Goal: Transaction & Acquisition: Purchase product/service

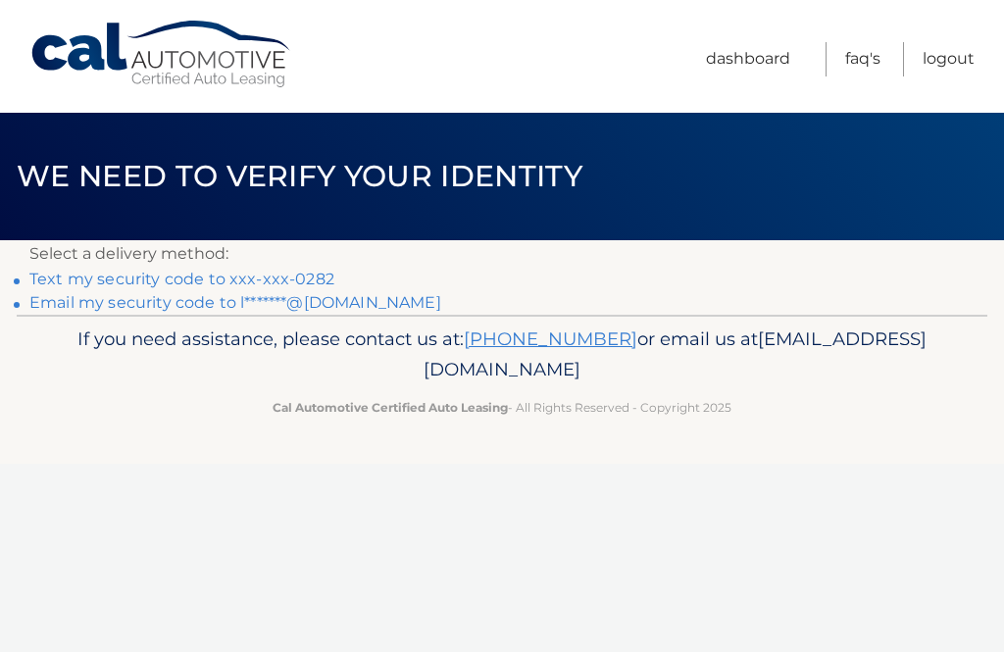
click at [326, 276] on link "Text my security code to xxx-xxx-0282" at bounding box center [181, 279] width 305 height 19
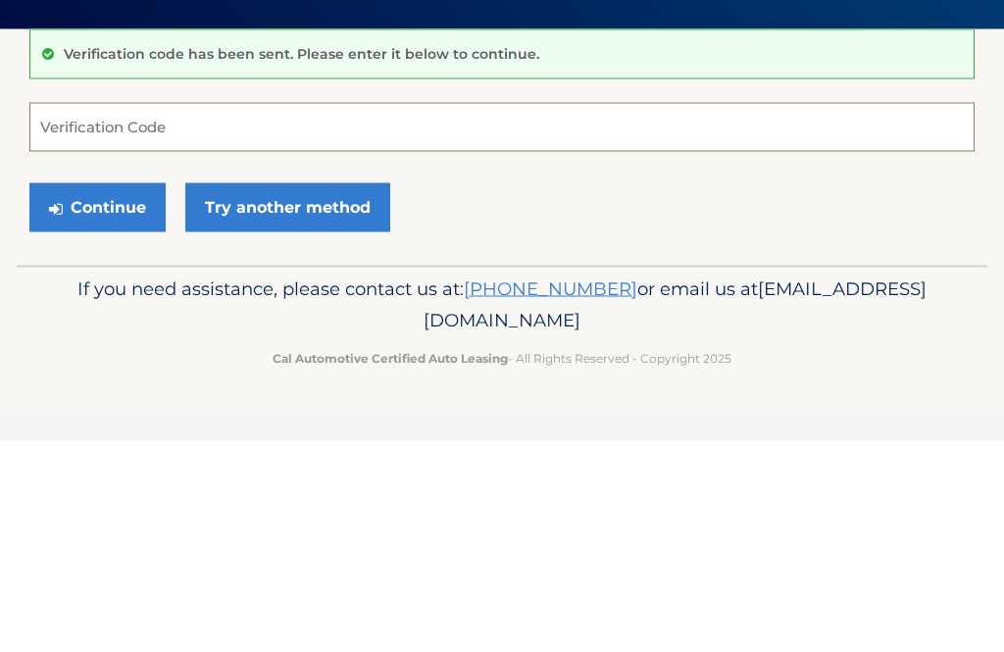
click at [187, 314] on input "Verification Code" at bounding box center [501, 338] width 945 height 49
click at [170, 314] on input "Verification Code" at bounding box center [501, 338] width 945 height 49
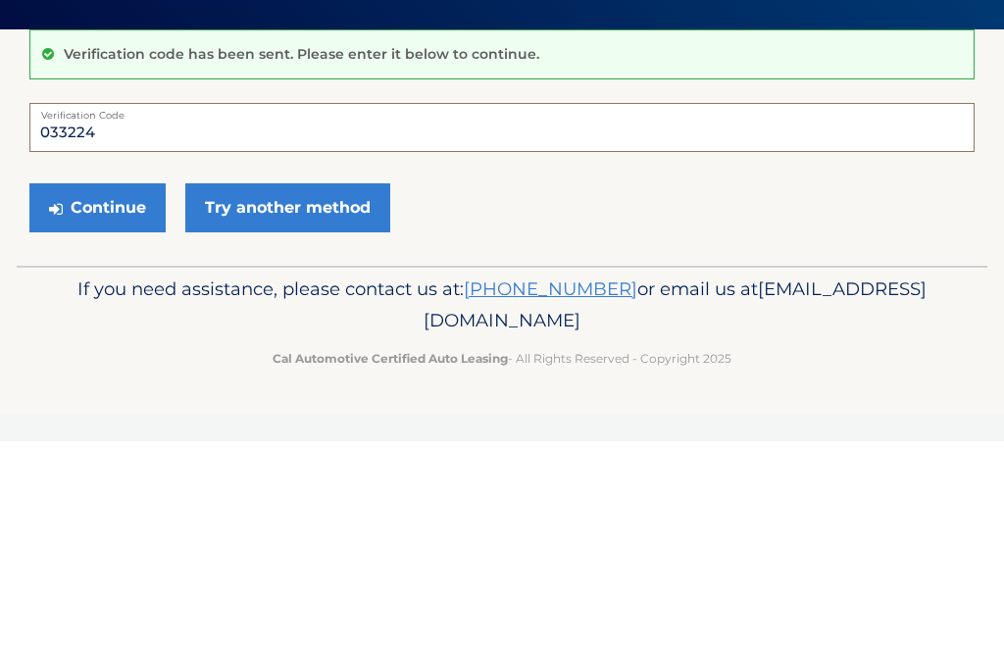
type input "033224"
click at [123, 394] on button "Continue" at bounding box center [97, 418] width 136 height 49
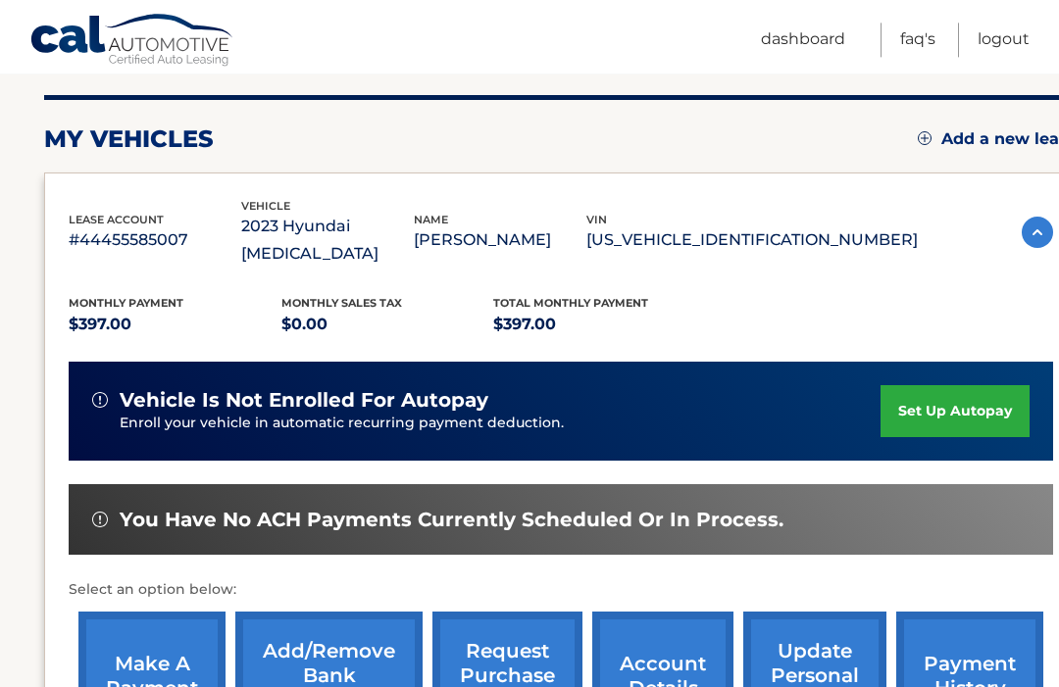
scroll to position [241, 0]
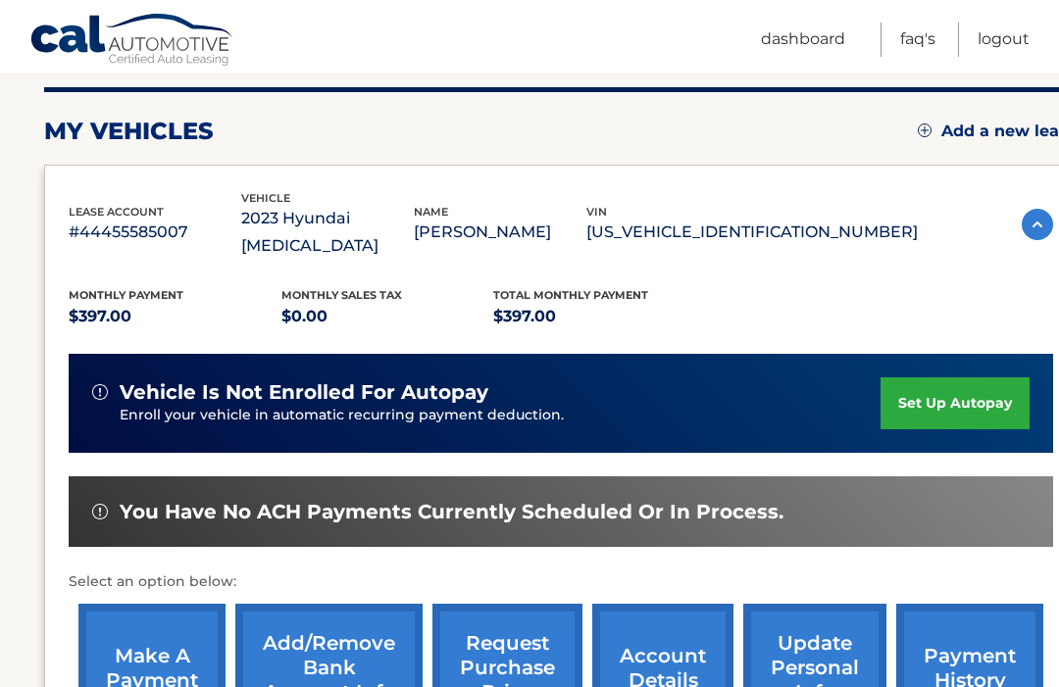
click at [160, 648] on link "make a payment" at bounding box center [151, 668] width 147 height 128
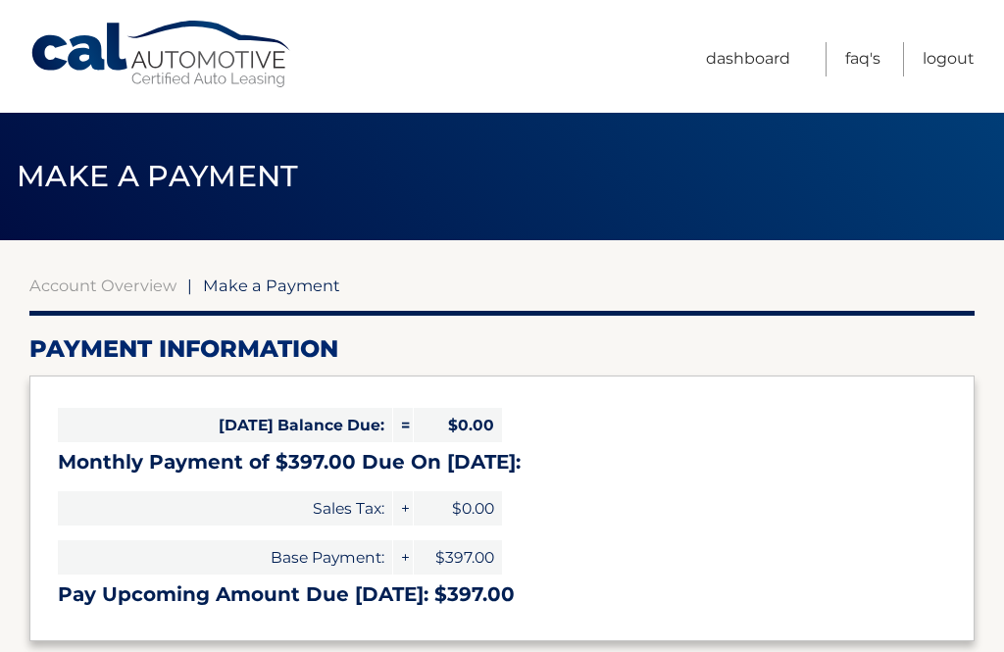
select select "MjYwNjQ4MWYtOTBkNi00YmIyLTliYTYtMmI5ZDkyMDFiNzhk"
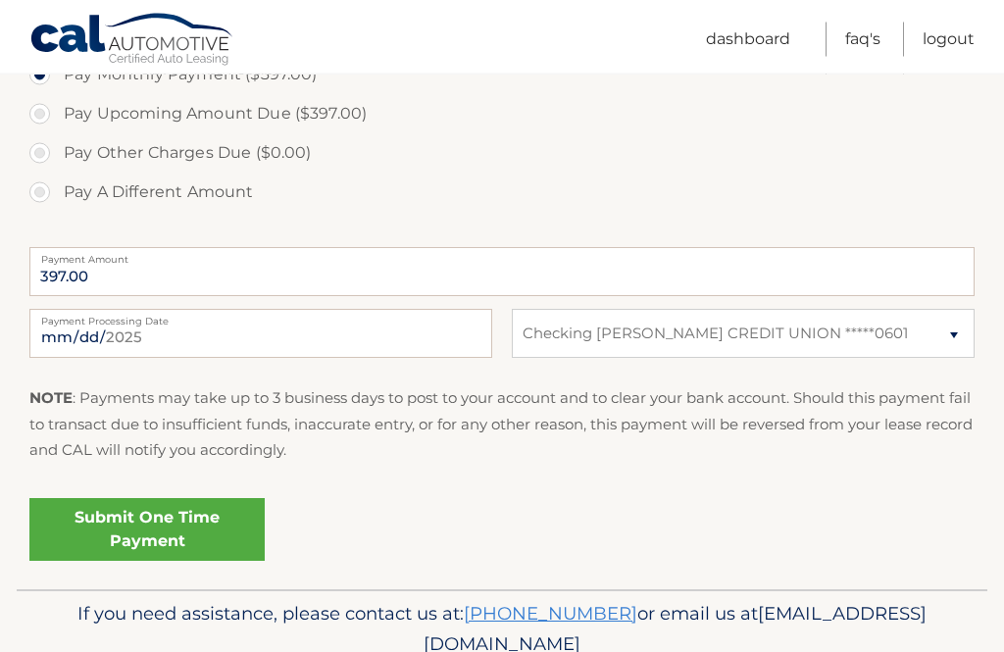
scroll to position [663, 0]
click at [389, 331] on input "2025-09-21" at bounding box center [260, 333] width 463 height 49
type input "2025-10-03"
click at [199, 529] on link "Submit One Time Payment" at bounding box center [146, 528] width 235 height 63
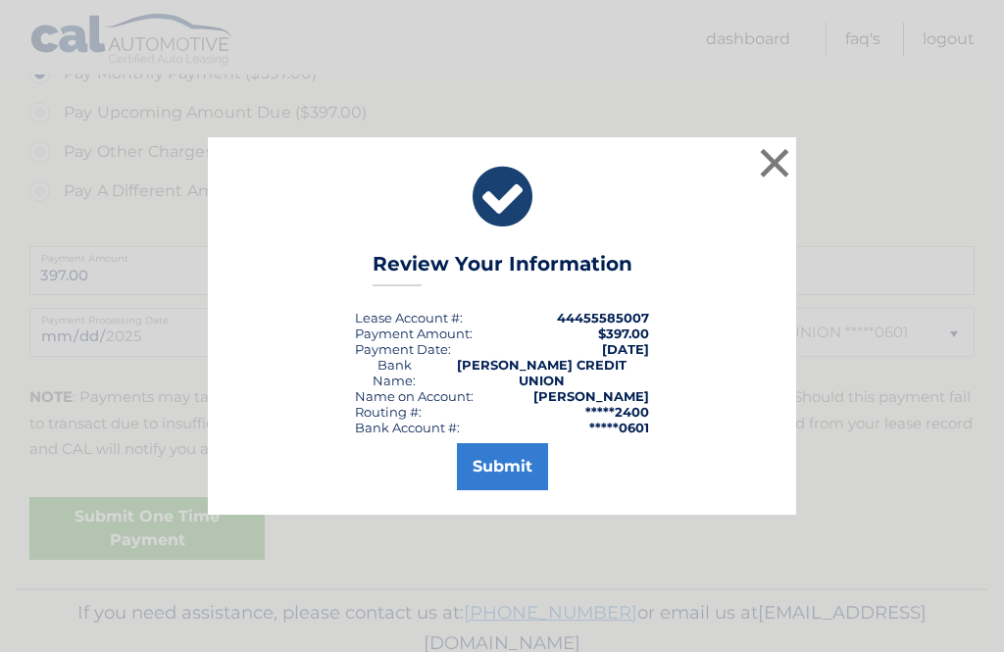
click at [514, 488] on button "Submit" at bounding box center [502, 466] width 91 height 47
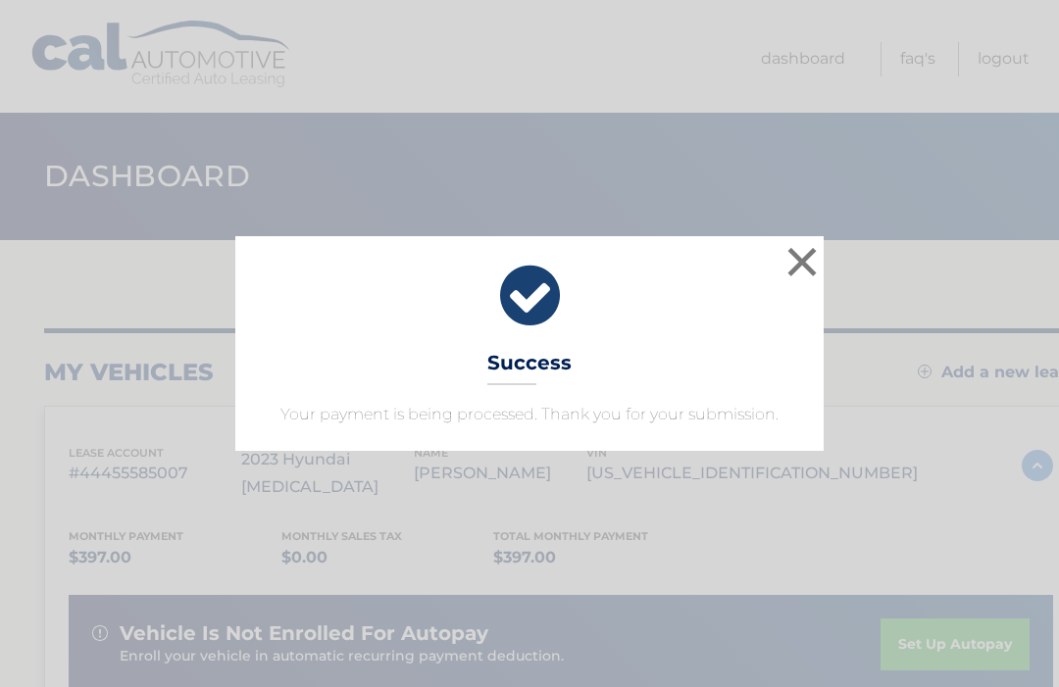
scroll to position [6, 0]
